Goal: Task Accomplishment & Management: Use online tool/utility

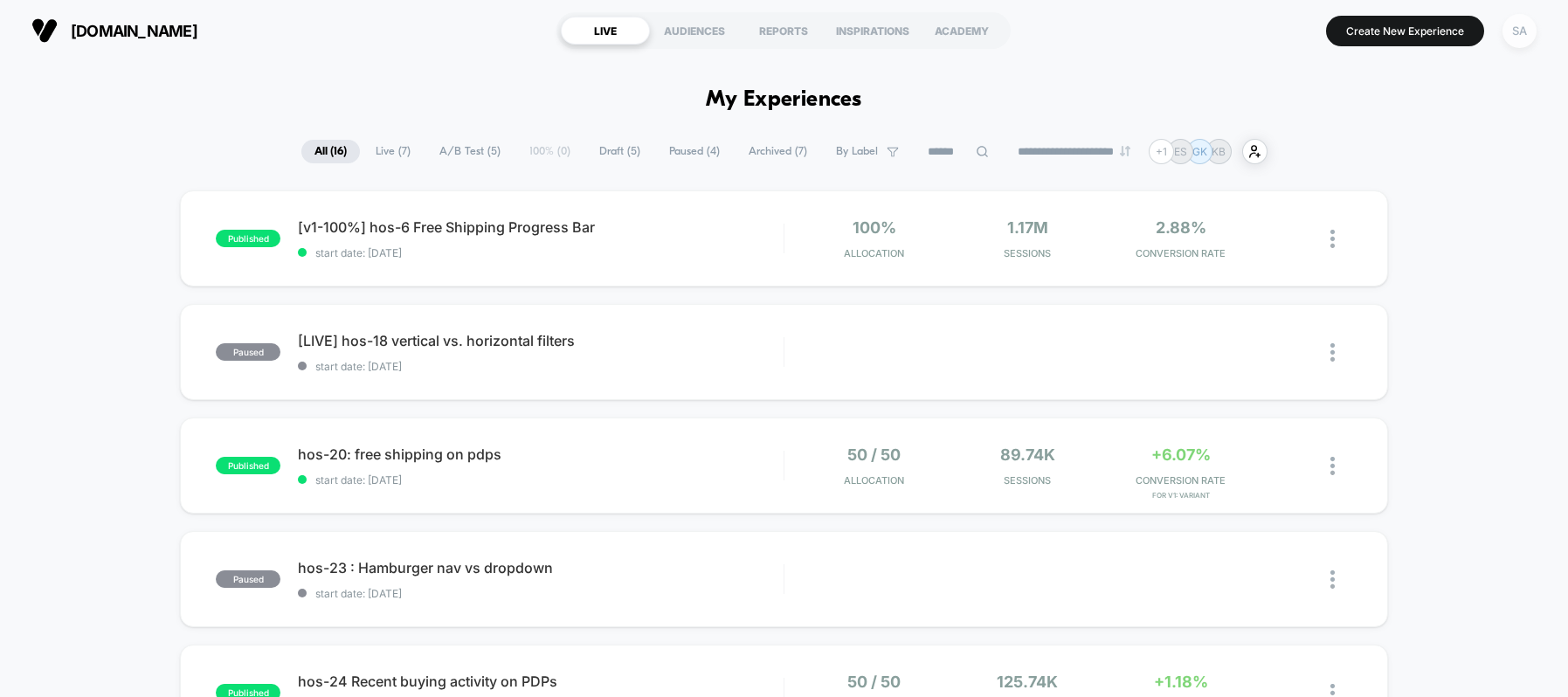
click at [1507, 31] on div "SA" at bounding box center [1519, 30] width 34 height 34
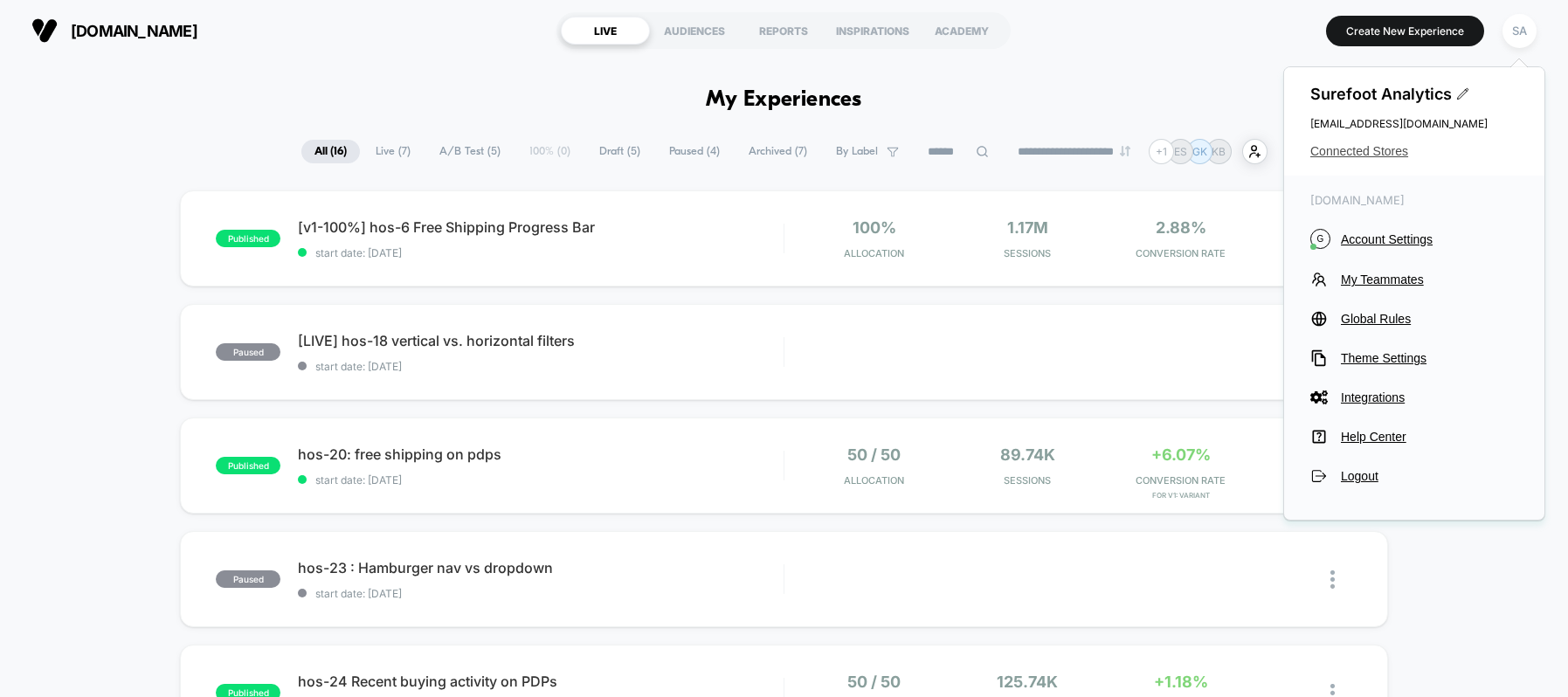
click at [1363, 147] on span "Connected Stores" at bounding box center [1414, 150] width 208 height 14
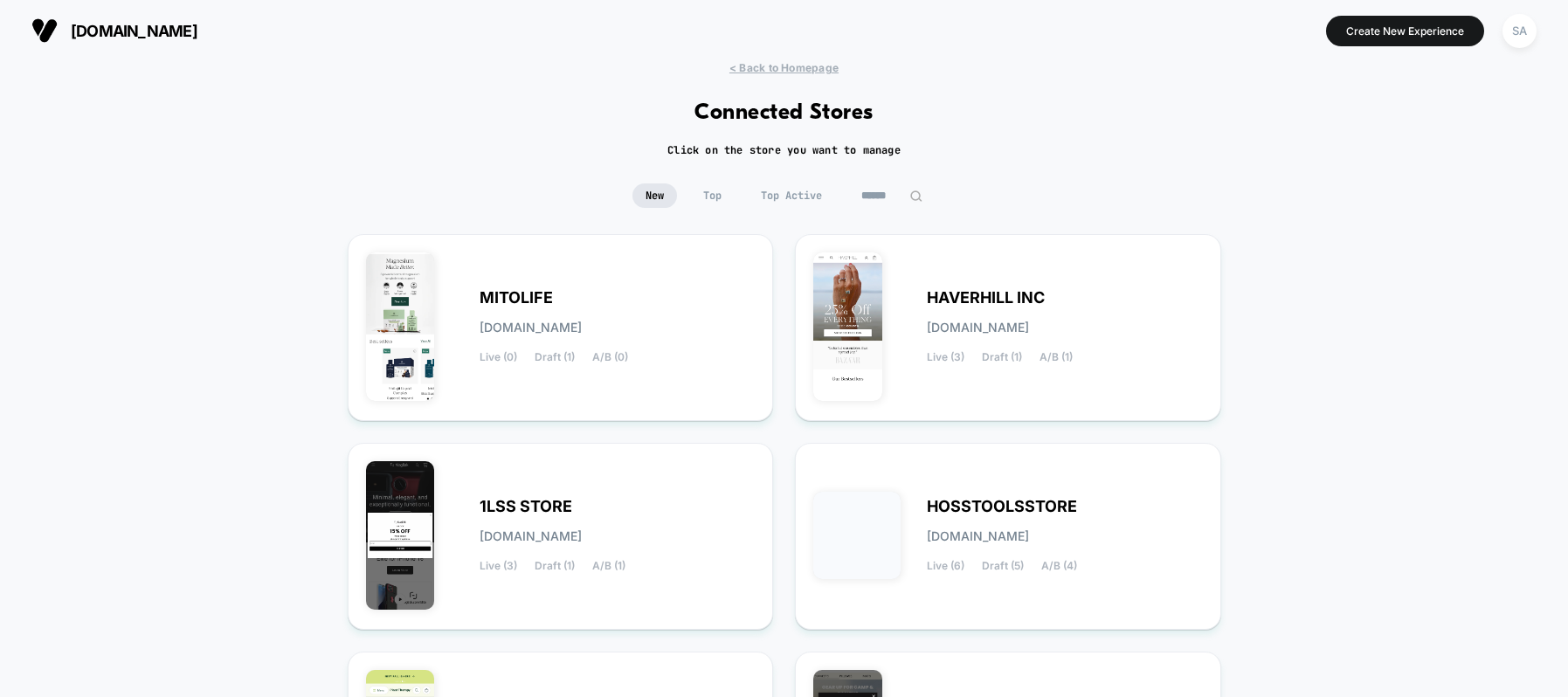
scroll to position [27, 0]
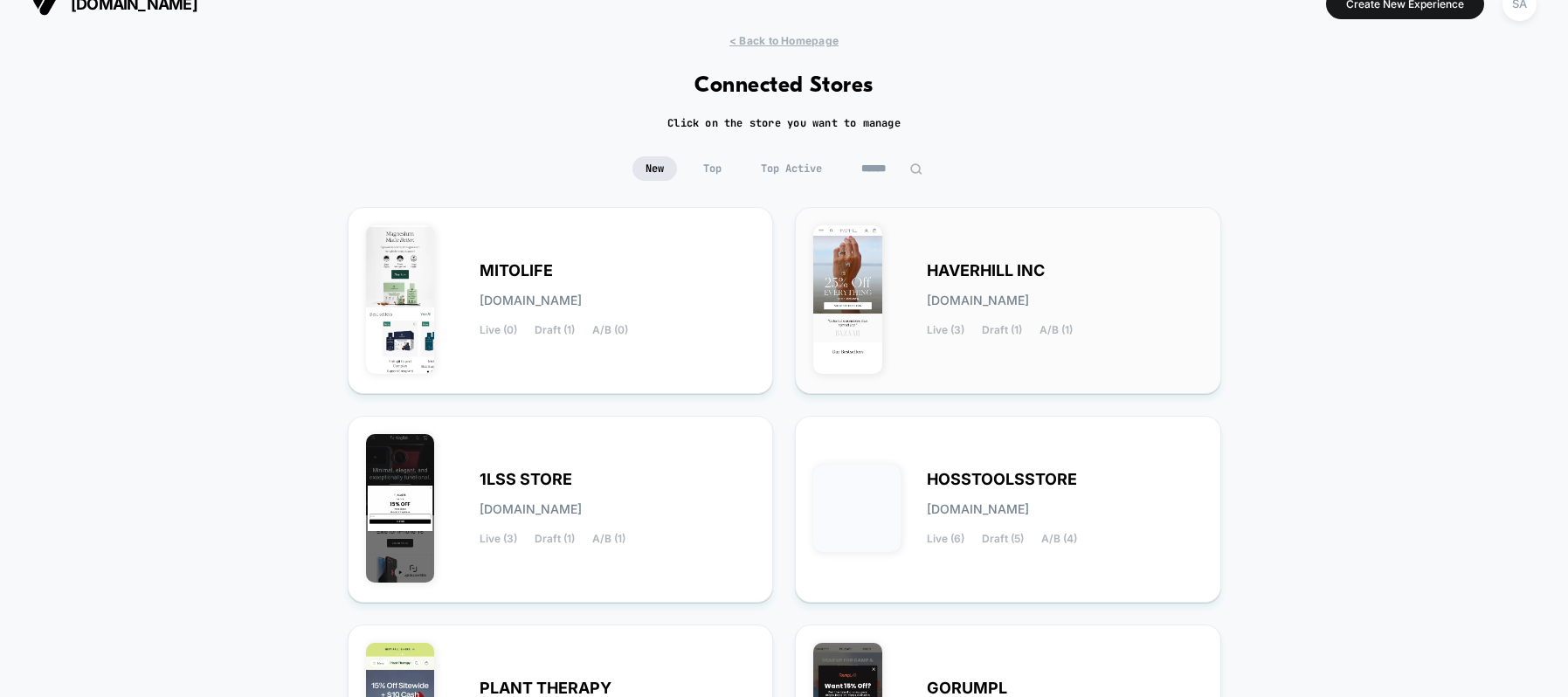
click at [1046, 234] on div "HAVERHILL INC [DOMAIN_NAME] Live (3) Draft (1) A/B (1)" at bounding box center [1008, 300] width 390 height 150
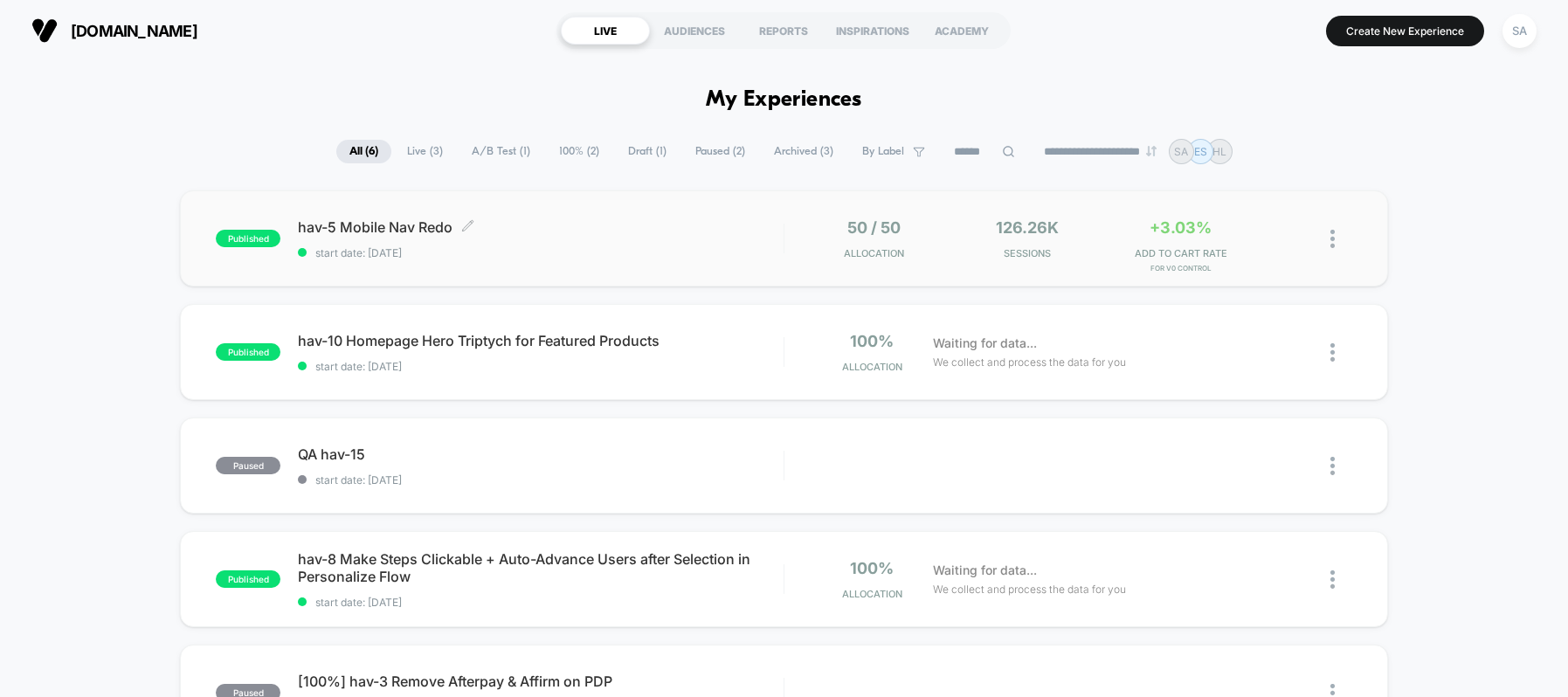
click at [343, 230] on span "hav-5 Mobile Nav Redo Click to edit experience details" at bounding box center [540, 226] width 485 height 18
